Goal: Task Accomplishment & Management: Complete application form

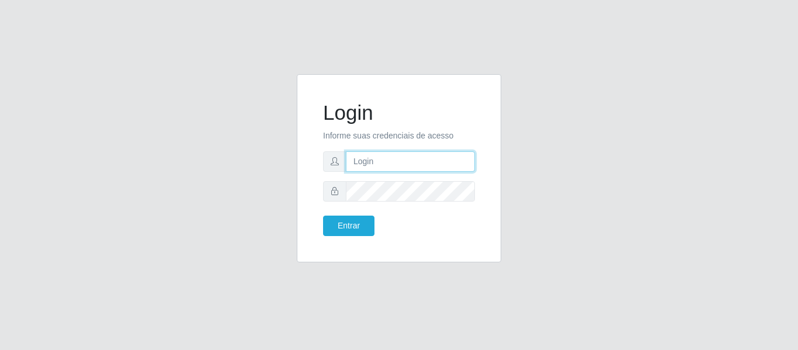
click at [404, 162] on input "text" at bounding box center [410, 161] width 129 height 20
type input "[EMAIL_ADDRESS][DOMAIN_NAME]"
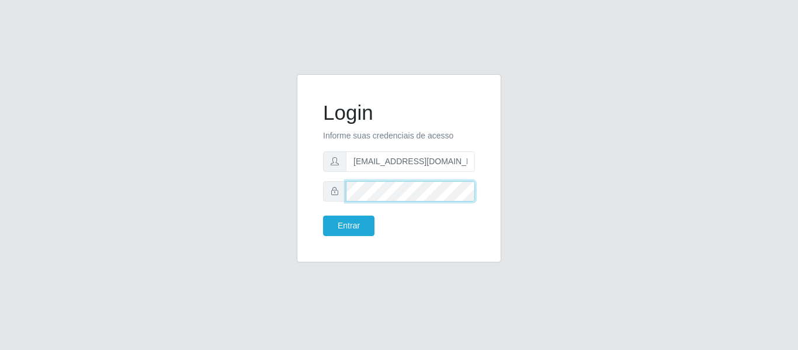
click at [323, 216] on button "Entrar" at bounding box center [348, 226] width 51 height 20
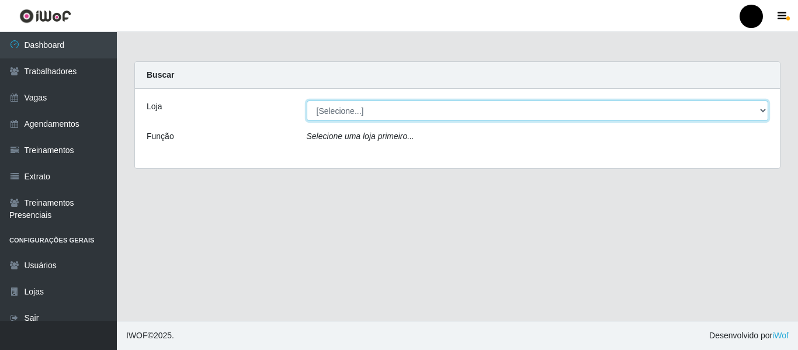
click at [763, 111] on select "[Selecione...] SuperFácil Atacado - Emaús SuperFácil Atacado - Rodoviária Super…" at bounding box center [538, 110] width 462 height 20
select select "408"
click at [307, 100] on select "[Selecione...] SuperFácil Atacado - Emaús SuperFácil Atacado - Rodoviária Super…" at bounding box center [538, 110] width 462 height 20
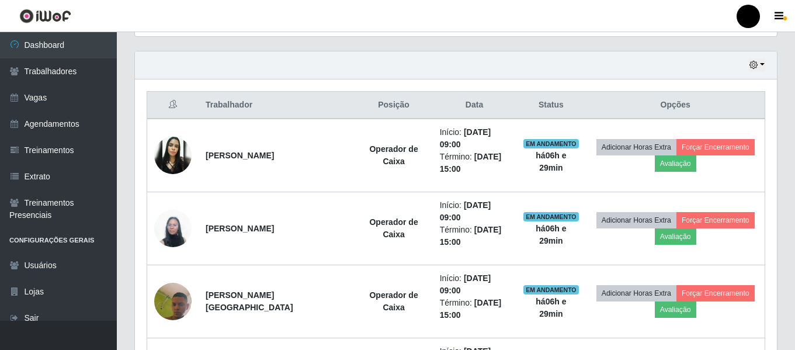
scroll to position [409, 0]
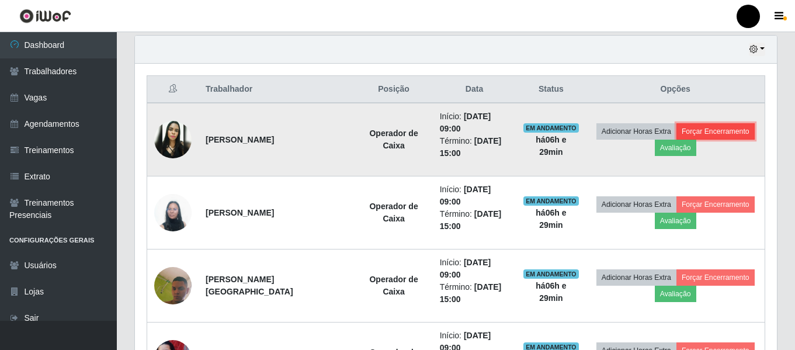
click at [723, 134] on button "Forçar Encerramento" at bounding box center [716, 131] width 78 height 16
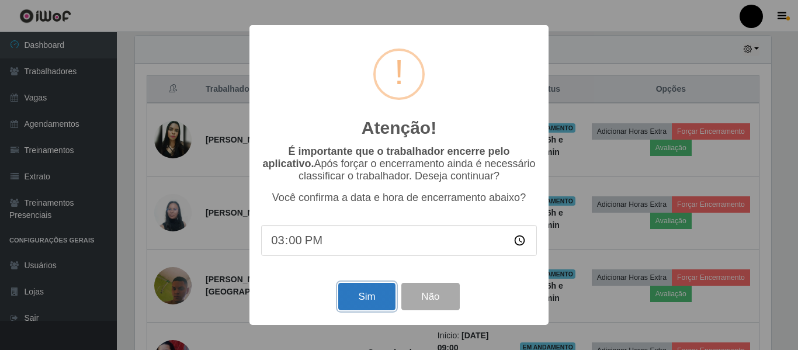
click at [376, 293] on button "Sim" at bounding box center [366, 296] width 57 height 27
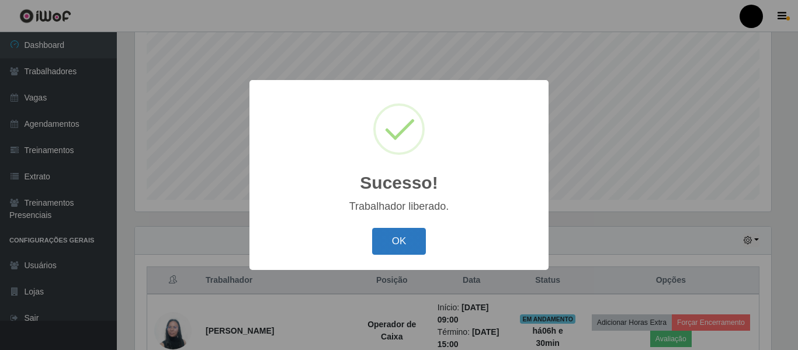
click at [412, 245] on button "OK" at bounding box center [399, 241] width 54 height 27
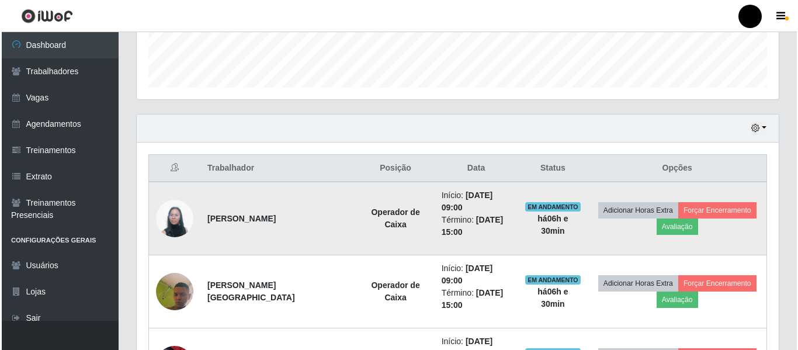
scroll to position [335, 0]
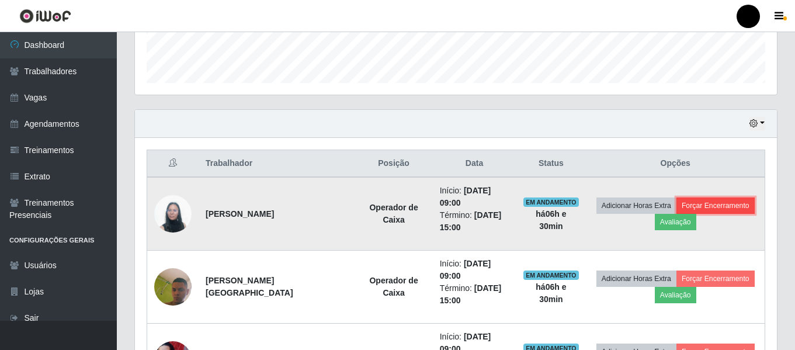
click at [692, 204] on button "Forçar Encerramento" at bounding box center [716, 205] width 78 height 16
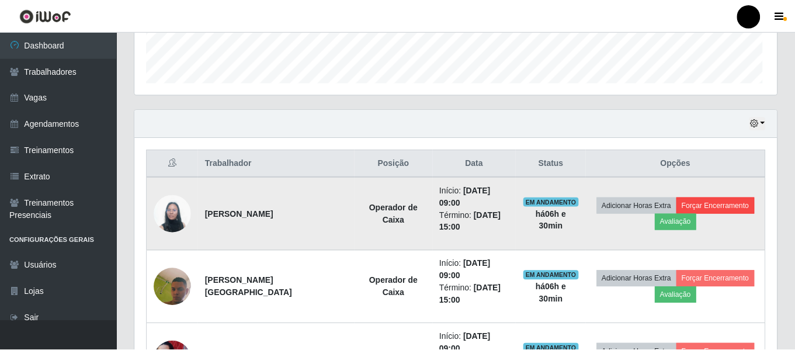
scroll to position [242, 636]
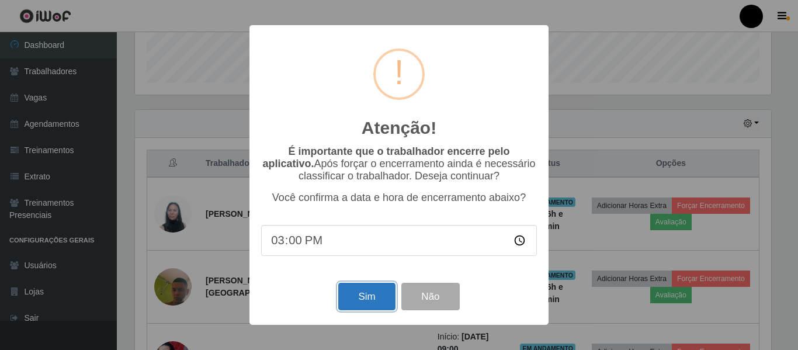
click at [352, 296] on button "Sim" at bounding box center [366, 296] width 57 height 27
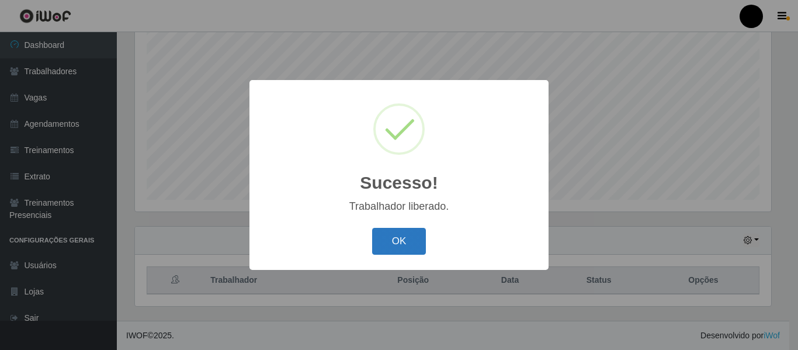
click at [389, 245] on button "OK" at bounding box center [399, 241] width 54 height 27
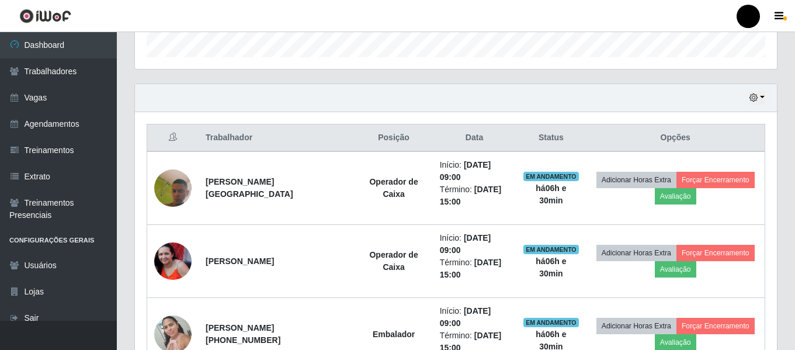
scroll to position [393, 0]
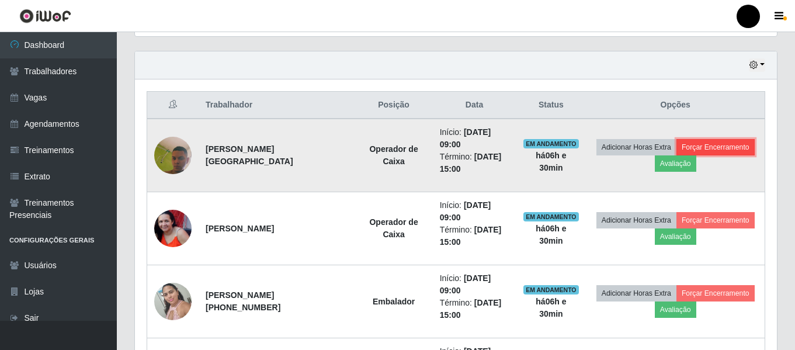
click at [695, 148] on button "Forçar Encerramento" at bounding box center [716, 147] width 78 height 16
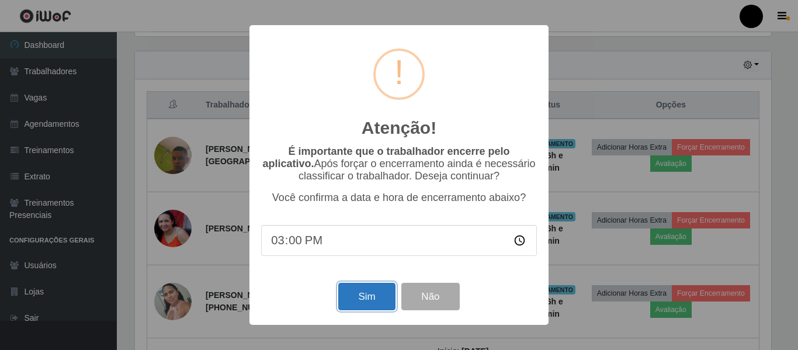
click at [367, 296] on button "Sim" at bounding box center [366, 296] width 57 height 27
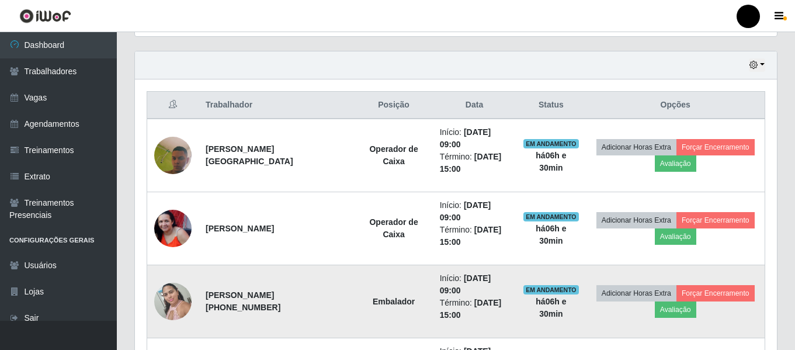
scroll to position [0, 0]
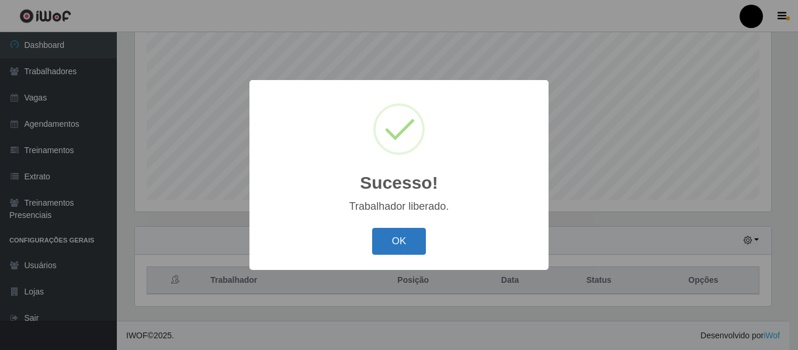
click at [412, 245] on button "OK" at bounding box center [399, 241] width 54 height 27
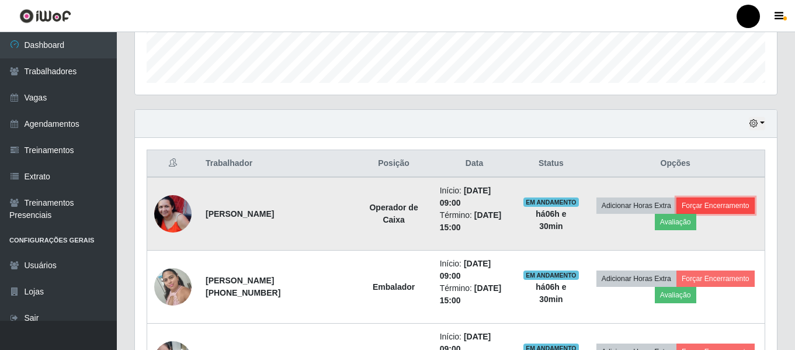
drag, startPoint x: 729, startPoint y: 202, endPoint x: 723, endPoint y: 201, distance: 5.9
click at [723, 201] on button "Forçar Encerramento" at bounding box center [716, 205] width 78 height 16
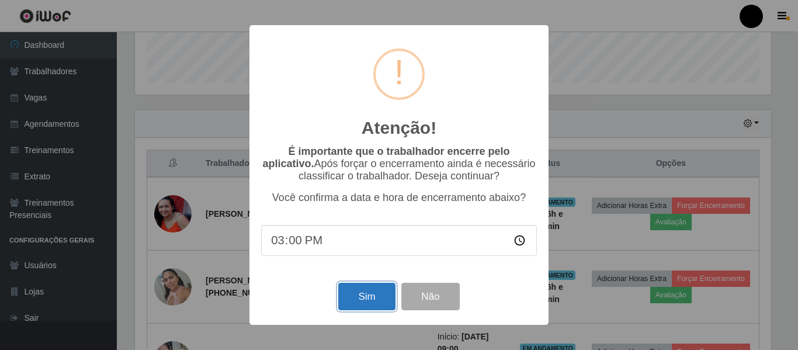
click at [371, 298] on button "Sim" at bounding box center [366, 296] width 57 height 27
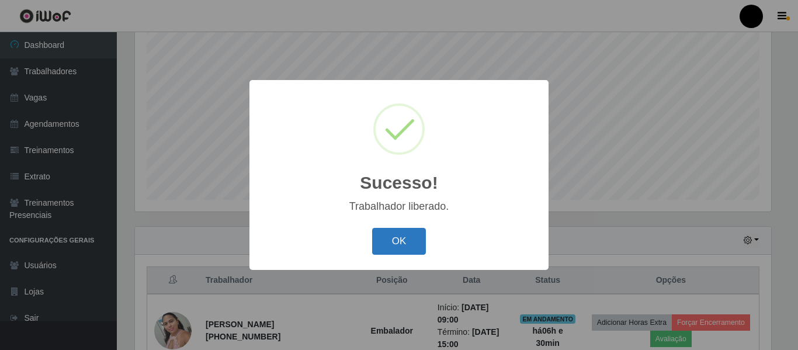
click at [385, 252] on button "OK" at bounding box center [399, 241] width 54 height 27
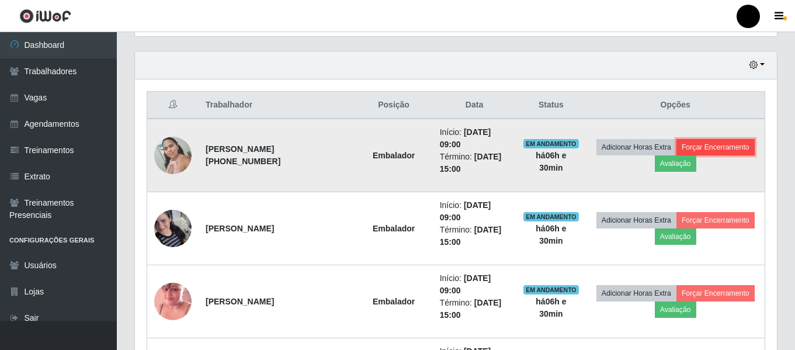
click at [731, 144] on button "Forçar Encerramento" at bounding box center [716, 147] width 78 height 16
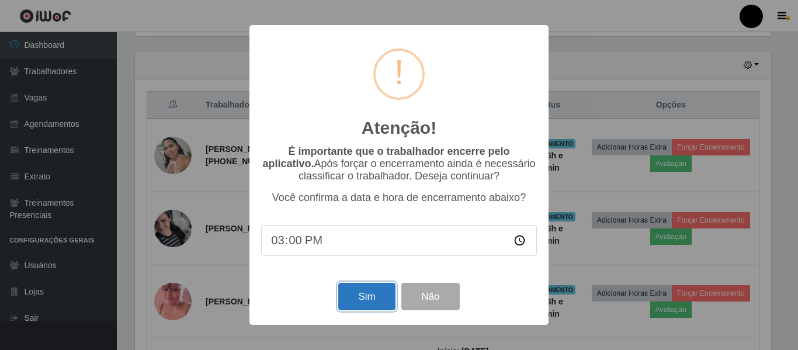
click at [354, 294] on button "Sim" at bounding box center [366, 296] width 57 height 27
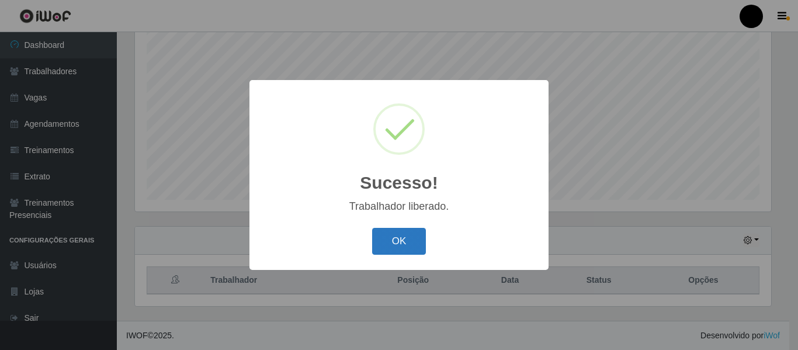
click at [389, 244] on button "OK" at bounding box center [399, 241] width 54 height 27
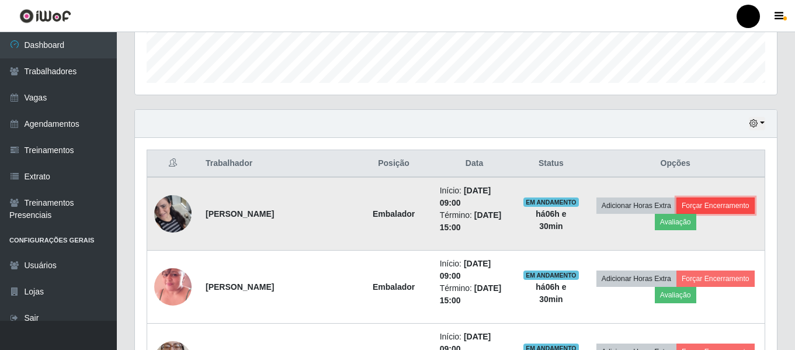
click at [709, 201] on button "Forçar Encerramento" at bounding box center [716, 205] width 78 height 16
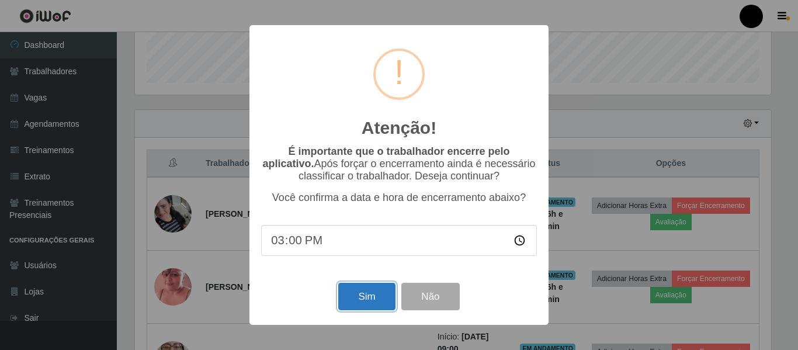
click at [383, 294] on button "Sim" at bounding box center [366, 296] width 57 height 27
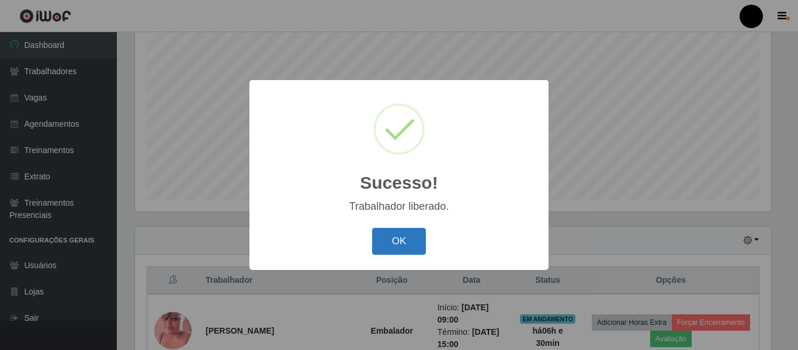
click at [398, 247] on button "OK" at bounding box center [399, 241] width 54 height 27
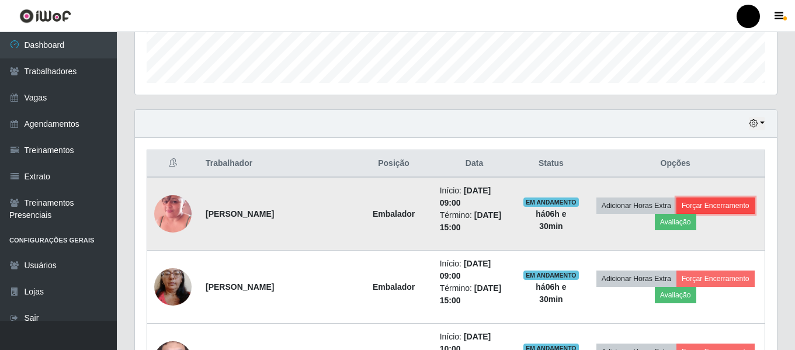
click at [741, 208] on button "Forçar Encerramento" at bounding box center [716, 205] width 78 height 16
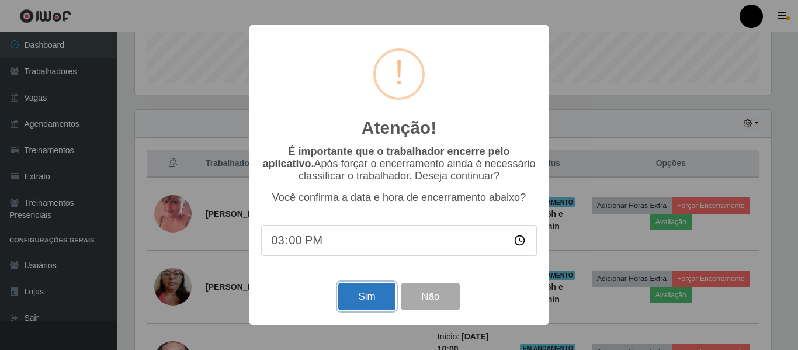
click at [351, 290] on button "Sim" at bounding box center [366, 296] width 57 height 27
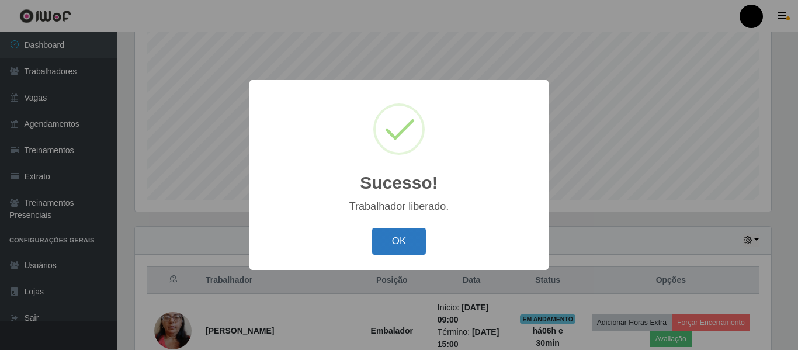
click at [390, 240] on button "OK" at bounding box center [399, 241] width 54 height 27
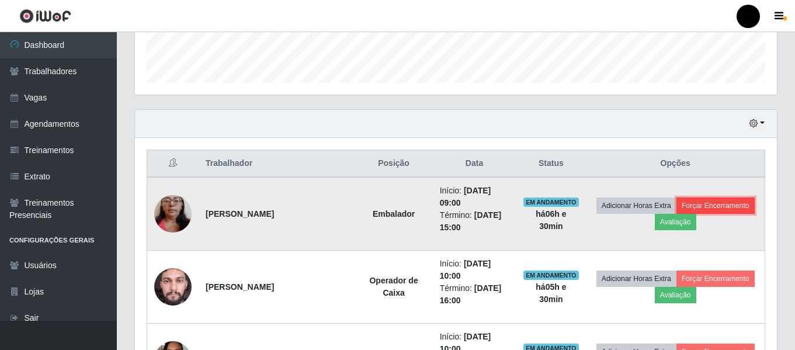
click at [717, 210] on button "Forçar Encerramento" at bounding box center [716, 205] width 78 height 16
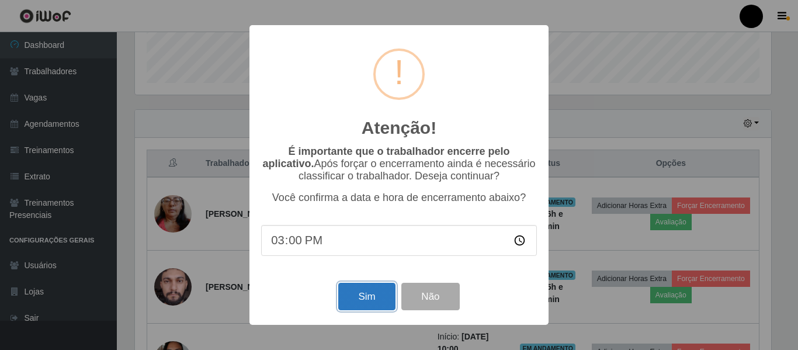
click at [376, 299] on button "Sim" at bounding box center [366, 296] width 57 height 27
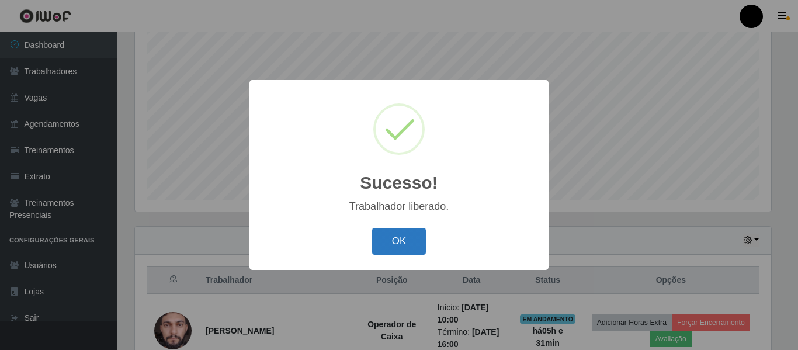
click at [420, 241] on button "OK" at bounding box center [399, 241] width 54 height 27
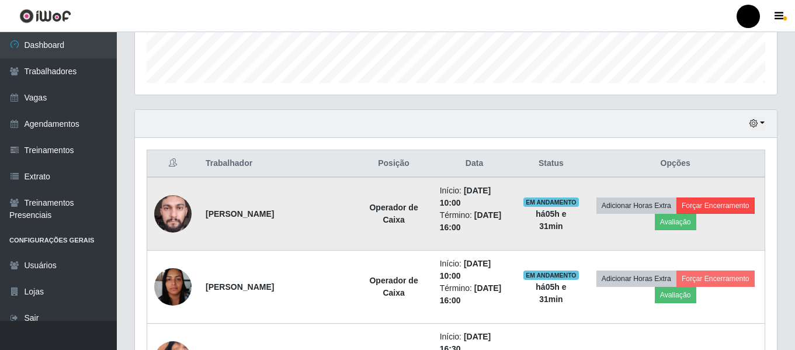
click at [713, 212] on td "Adicionar Horas Extra Forçar Encerramento Avaliação" at bounding box center [675, 214] width 179 height 74
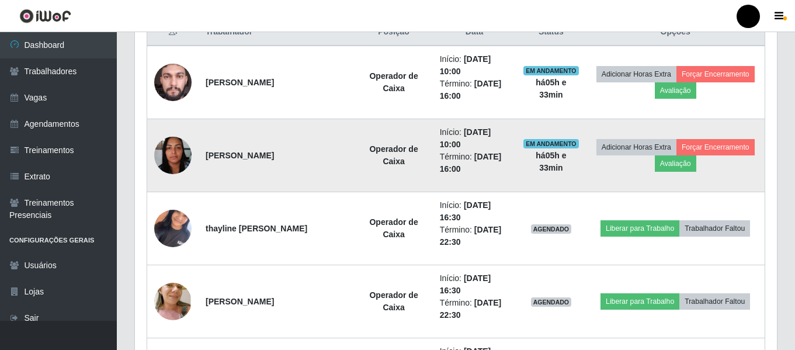
scroll to position [349, 0]
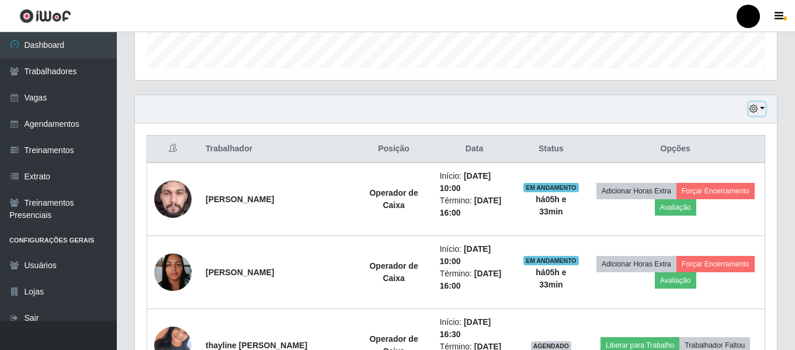
click at [760, 105] on button "button" at bounding box center [757, 108] width 16 height 13
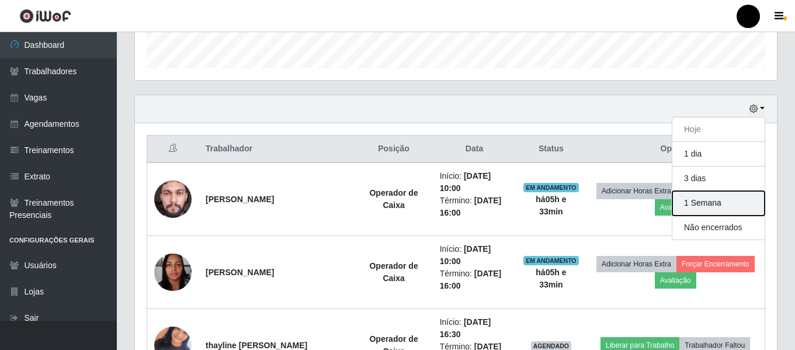
click at [698, 207] on button "1 Semana" at bounding box center [718, 203] width 92 height 25
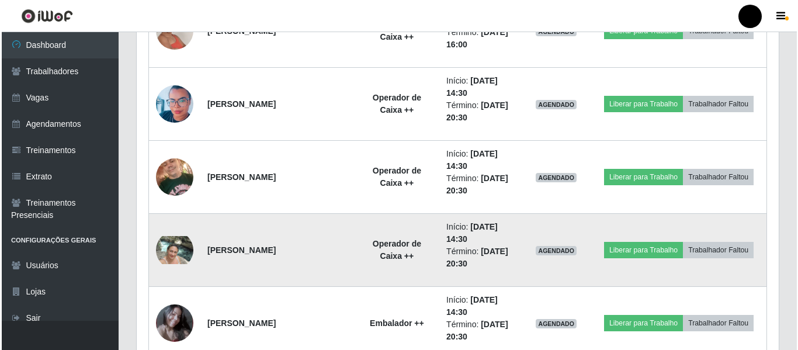
scroll to position [5199, 0]
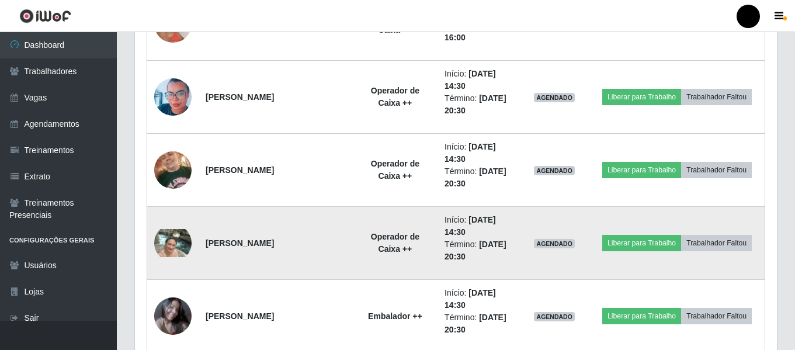
click at [170, 245] on img at bounding box center [172, 243] width 37 height 28
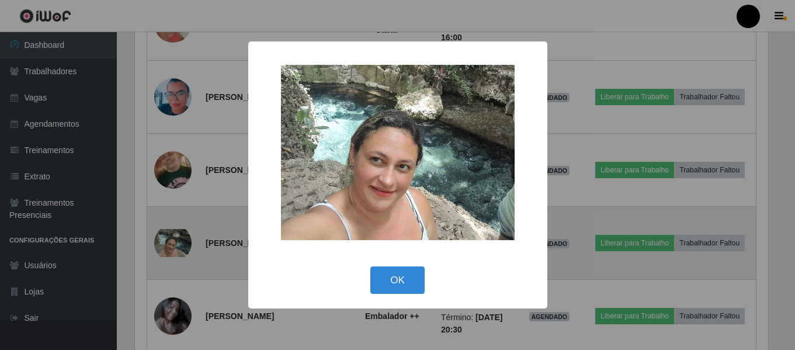
scroll to position [242, 636]
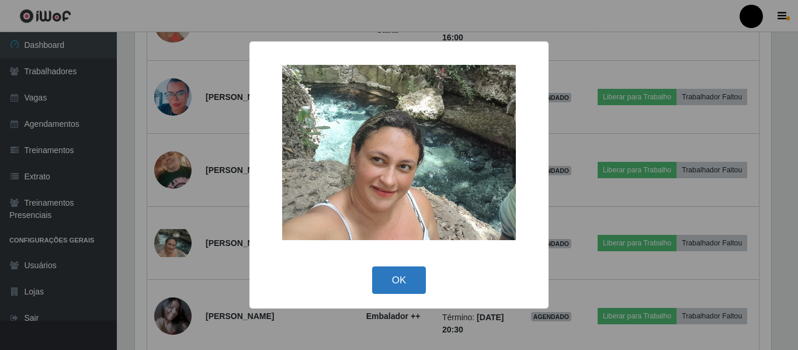
click at [401, 275] on button "OK" at bounding box center [399, 279] width 54 height 27
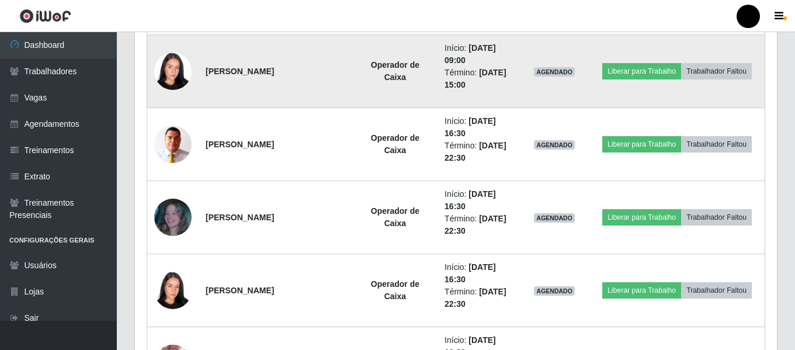
scroll to position [5783, 0]
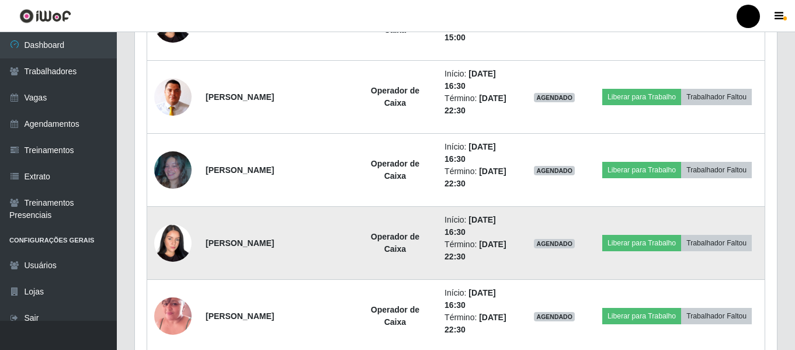
click at [353, 212] on td "Operador de Caixa" at bounding box center [395, 243] width 85 height 73
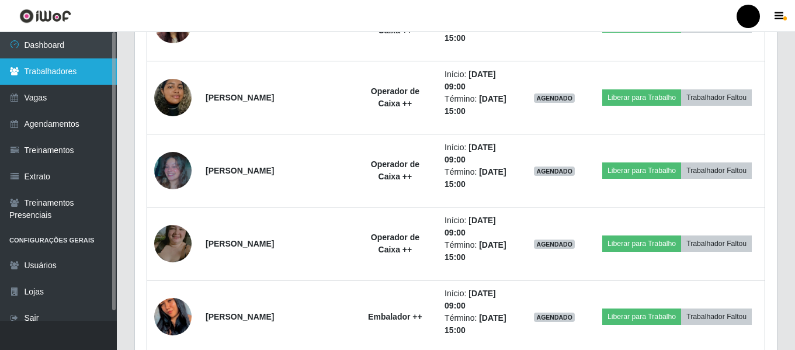
scroll to position [4585, 0]
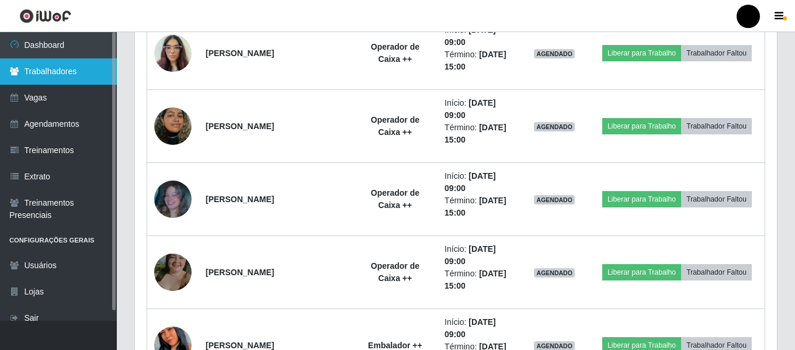
click at [33, 72] on link "Trabalhadores" at bounding box center [58, 71] width 117 height 26
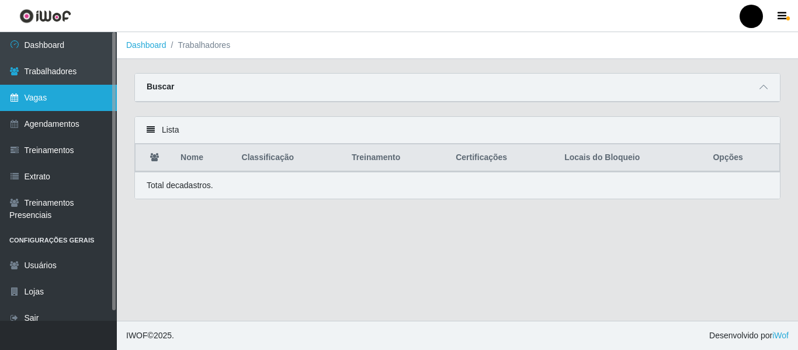
click at [43, 107] on link "Vagas" at bounding box center [58, 98] width 117 height 26
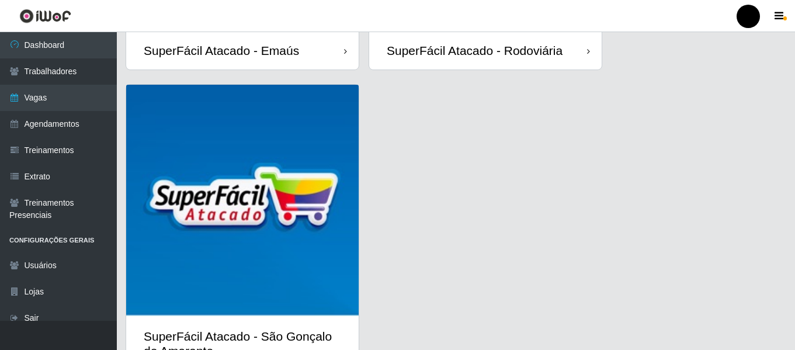
scroll to position [292, 0]
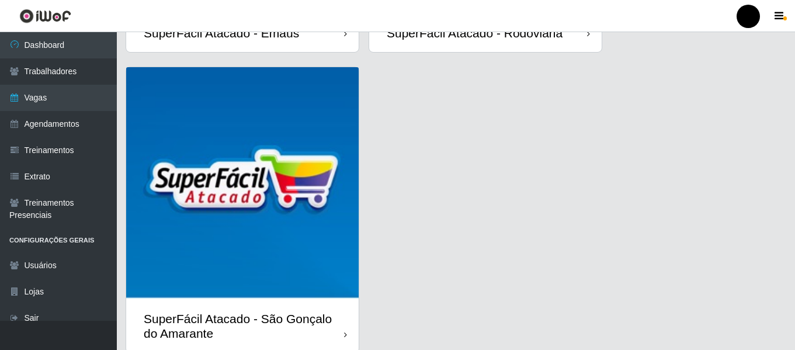
click at [297, 329] on div "SuperFácil Atacado - São Gonçalo do Amarante" at bounding box center [244, 325] width 200 height 29
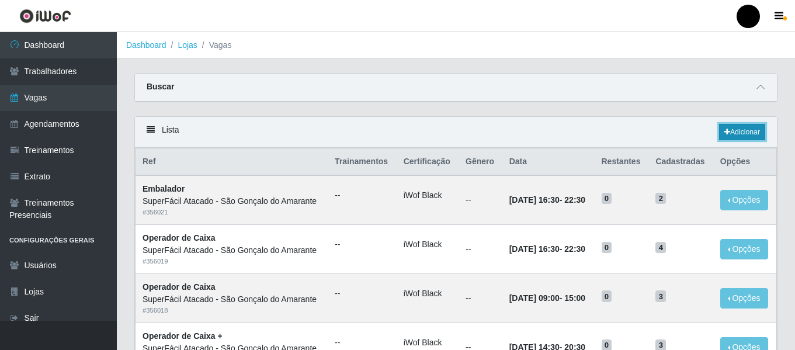
click at [738, 134] on link "Adicionar" at bounding box center [742, 132] width 46 height 16
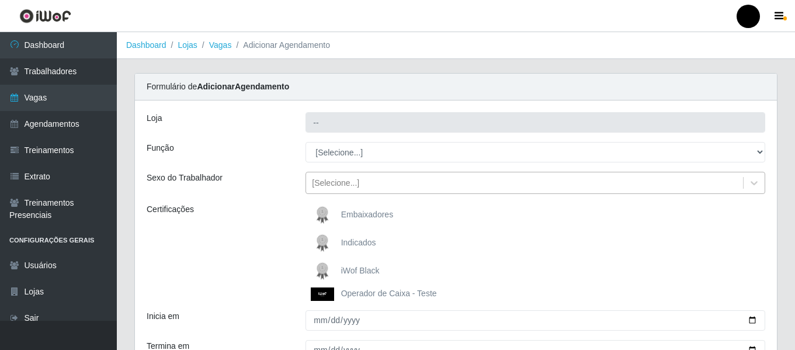
type input "SuperFácil Atacado - São Gonçalo do Amarante"
click at [348, 266] on span "iWof Black" at bounding box center [360, 270] width 39 height 9
click at [0, 0] on input "iWof Black" at bounding box center [0, 0] width 0 height 0
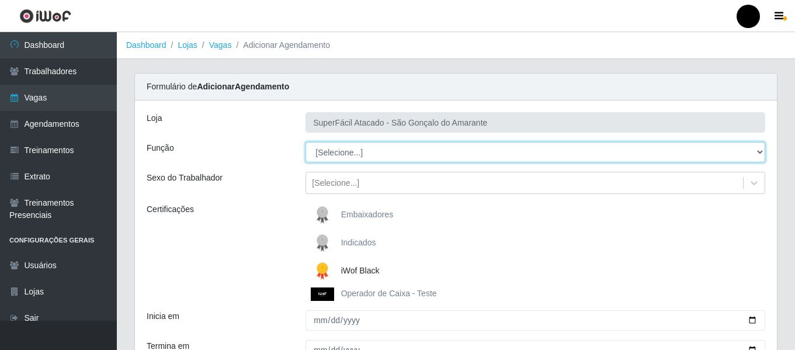
click at [760, 149] on select "[Selecione...] Auxiliar de Estacionamento Auxiliar de Estacionamento + Auxiliar…" at bounding box center [536, 152] width 460 height 20
select select "71"
click at [306, 142] on select "[Selecione...] Auxiliar de Estacionamento Auxiliar de Estacionamento + Auxiliar…" at bounding box center [536, 152] width 460 height 20
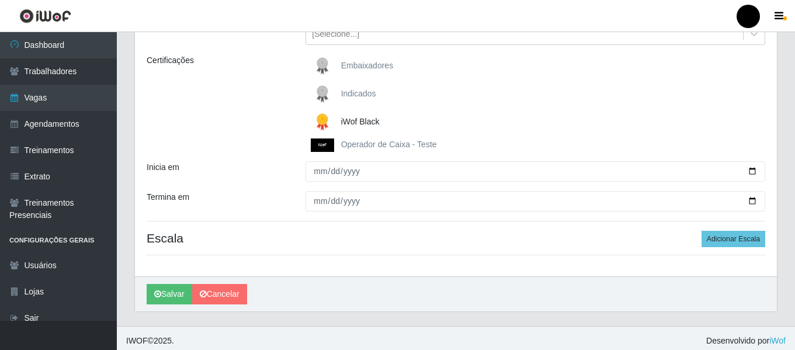
scroll to position [155, 0]
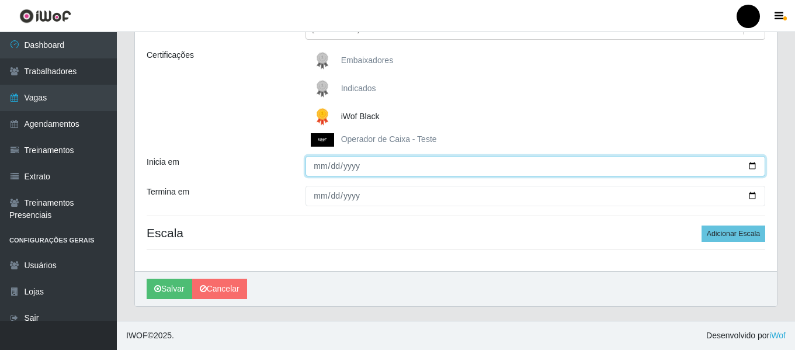
click at [753, 165] on input "Inicia em" at bounding box center [536, 166] width 460 height 20
type input "[DATE]"
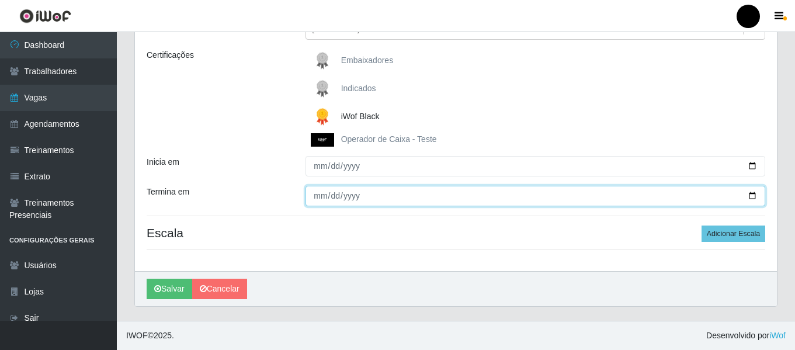
click at [753, 197] on input "Termina em" at bounding box center [536, 196] width 460 height 20
type input "[DATE]"
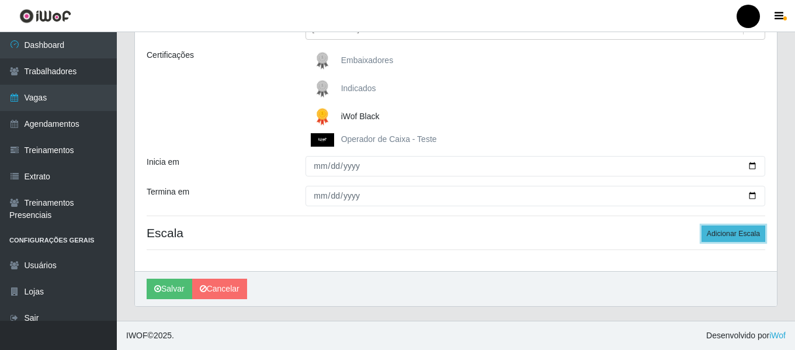
click at [751, 235] on button "Adicionar Escala" at bounding box center [734, 234] width 64 height 16
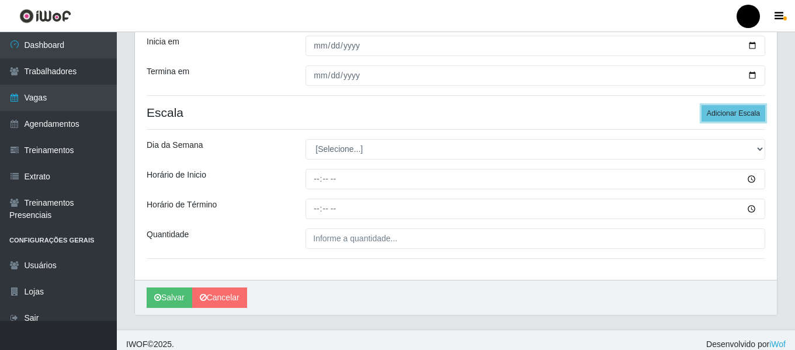
scroll to position [284, 0]
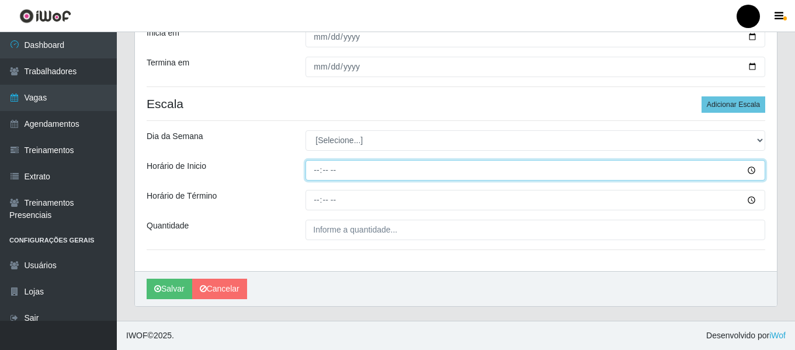
click at [312, 170] on input "Horário de Inicio" at bounding box center [536, 170] width 460 height 20
type input "14:30"
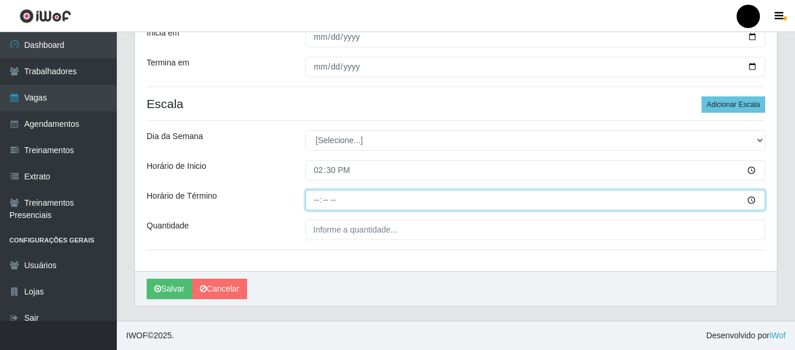
click at [314, 202] on input "Horário de Término" at bounding box center [536, 200] width 460 height 20
type input "20:30"
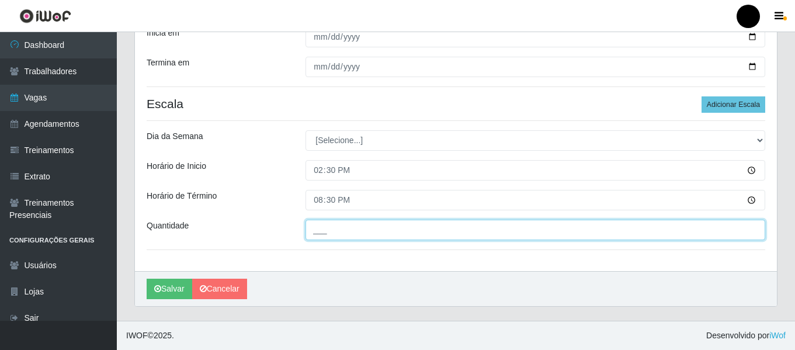
click at [340, 227] on input "___" at bounding box center [536, 230] width 460 height 20
type input "02_"
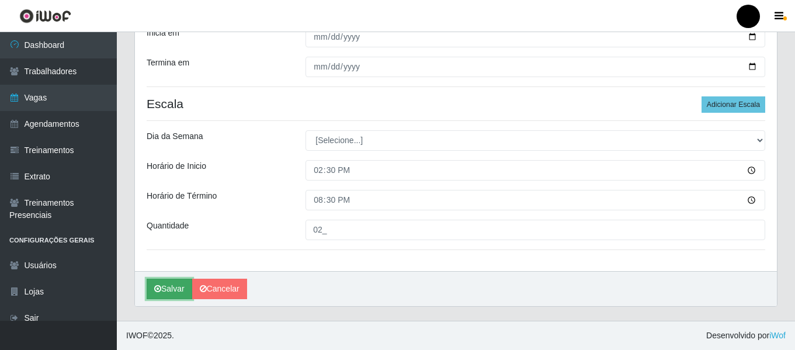
click at [168, 291] on button "Salvar" at bounding box center [170, 289] width 46 height 20
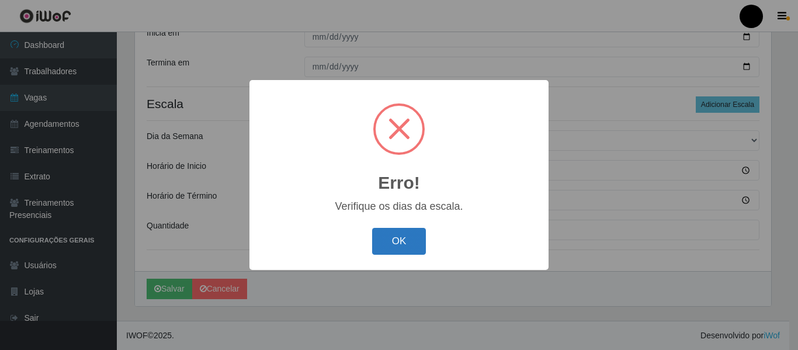
click at [386, 244] on button "OK" at bounding box center [399, 241] width 54 height 27
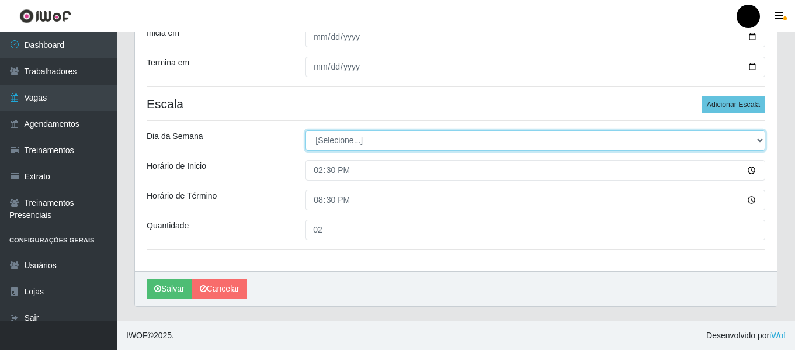
click at [758, 137] on select "[Selecione...] Segunda Terça Quarta Quinta Sexta Sábado Domingo" at bounding box center [536, 140] width 460 height 20
select select "0"
click at [306, 130] on select "[Selecione...] Segunda Terça Quarta Quinta Sexta Sábado Domingo" at bounding box center [536, 140] width 460 height 20
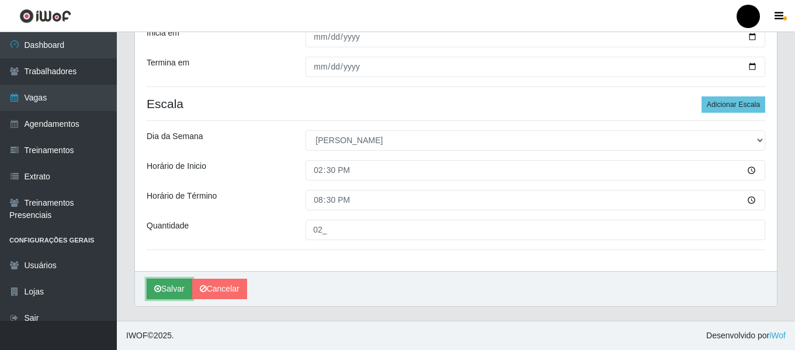
click at [176, 295] on button "Salvar" at bounding box center [170, 289] width 46 height 20
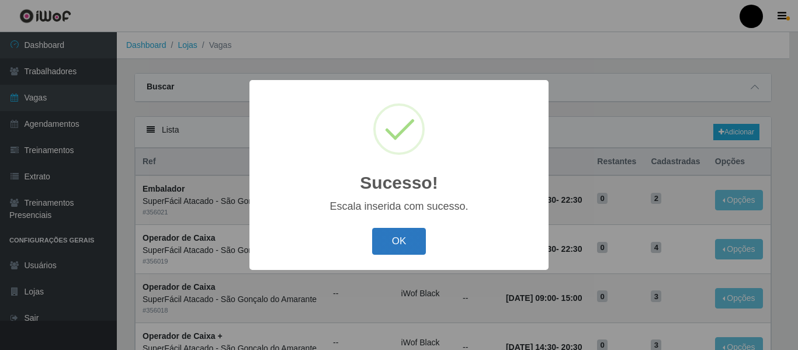
click at [419, 248] on button "OK" at bounding box center [399, 241] width 54 height 27
